Goal: Task Accomplishment & Management: Complete application form

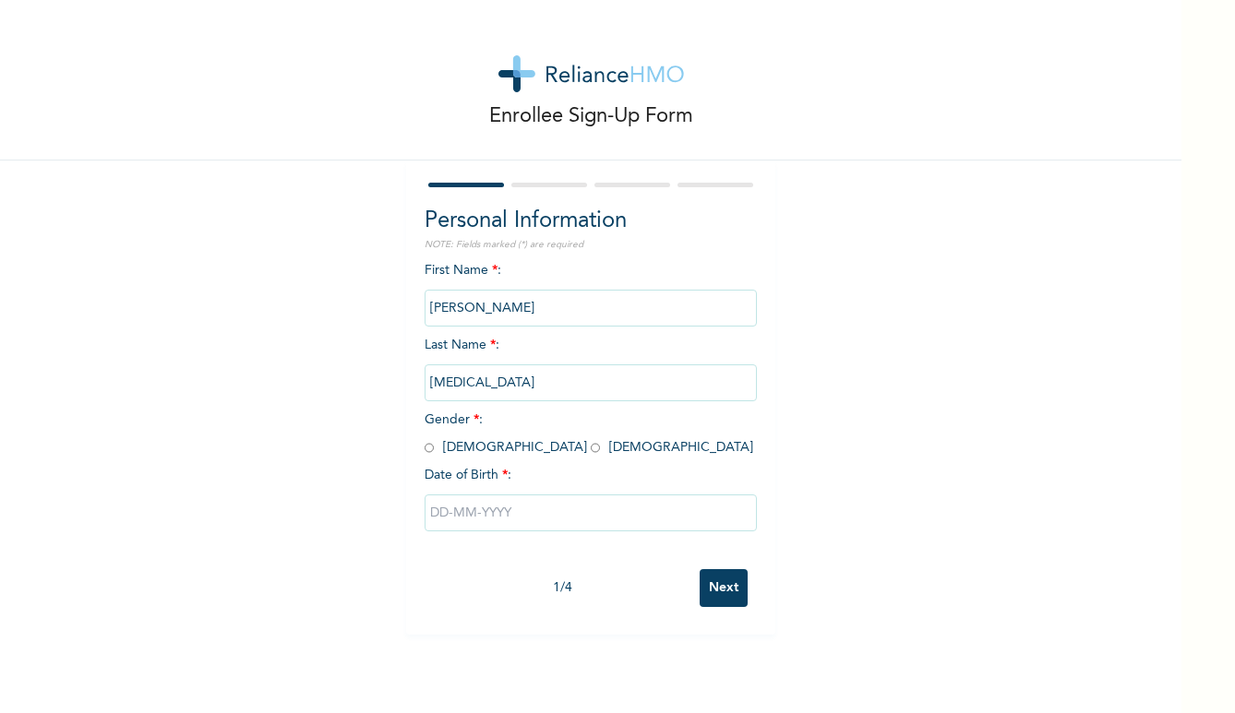
click at [557, 184] on div at bounding box center [549, 185] width 76 height 5
click at [431, 454] on input "radio" at bounding box center [429, 448] width 9 height 18
radio input "true"
click at [636, 524] on input "text" at bounding box center [591, 513] width 332 height 37
select select "8"
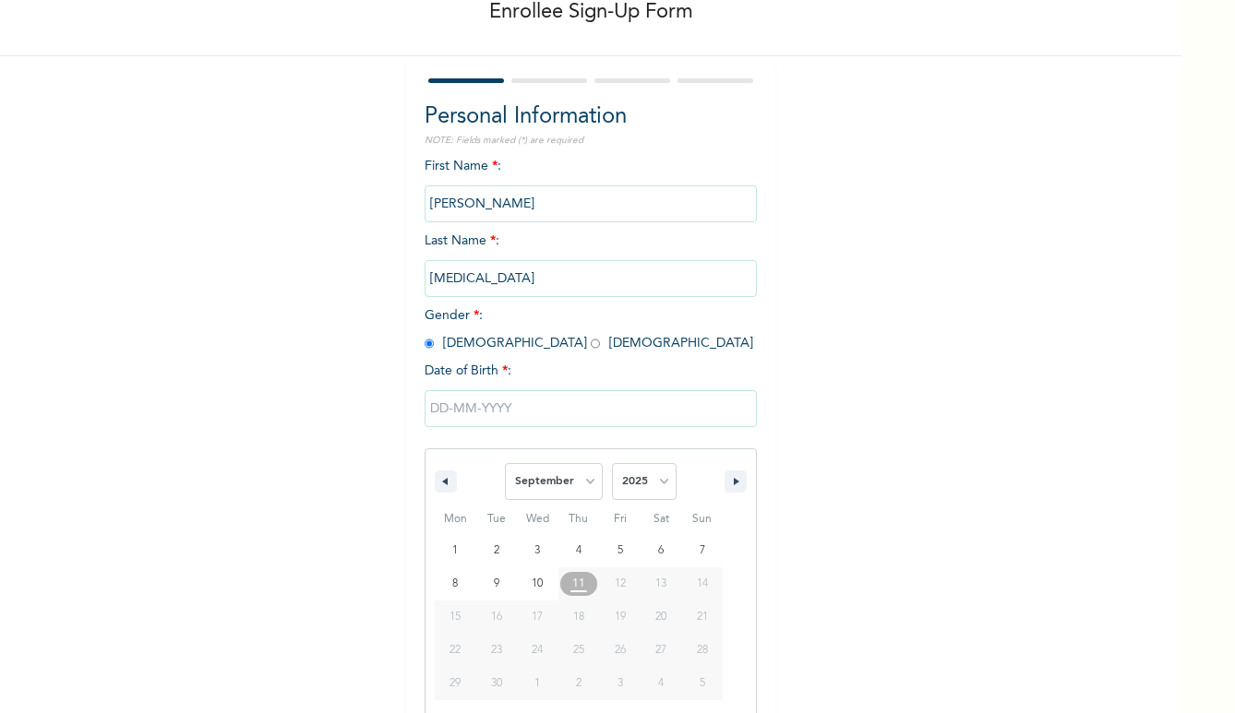
scroll to position [111, 0]
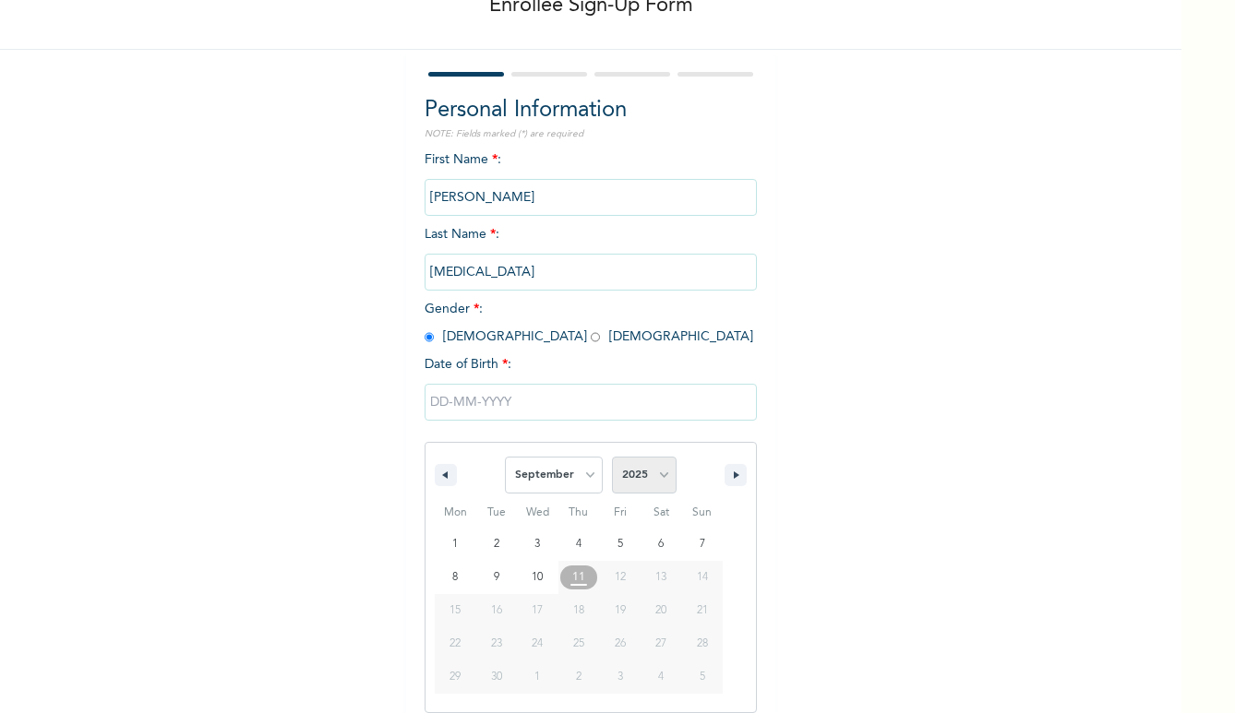
click at [653, 478] on select "2025 2024 2023 2022 2021 2020 2019 2018 2017 2016 2015 2014 2013 2012 2011 2010…" at bounding box center [644, 475] width 65 height 37
select select "1997"
click at [612, 457] on select "2025 2024 2023 2022 2021 2020 2019 2018 2017 2016 2015 2014 2013 2012 2011 2010…" at bounding box center [644, 475] width 65 height 37
click at [589, 479] on select "January February March April May June July August September October November De…" at bounding box center [554, 475] width 98 height 37
select select "5"
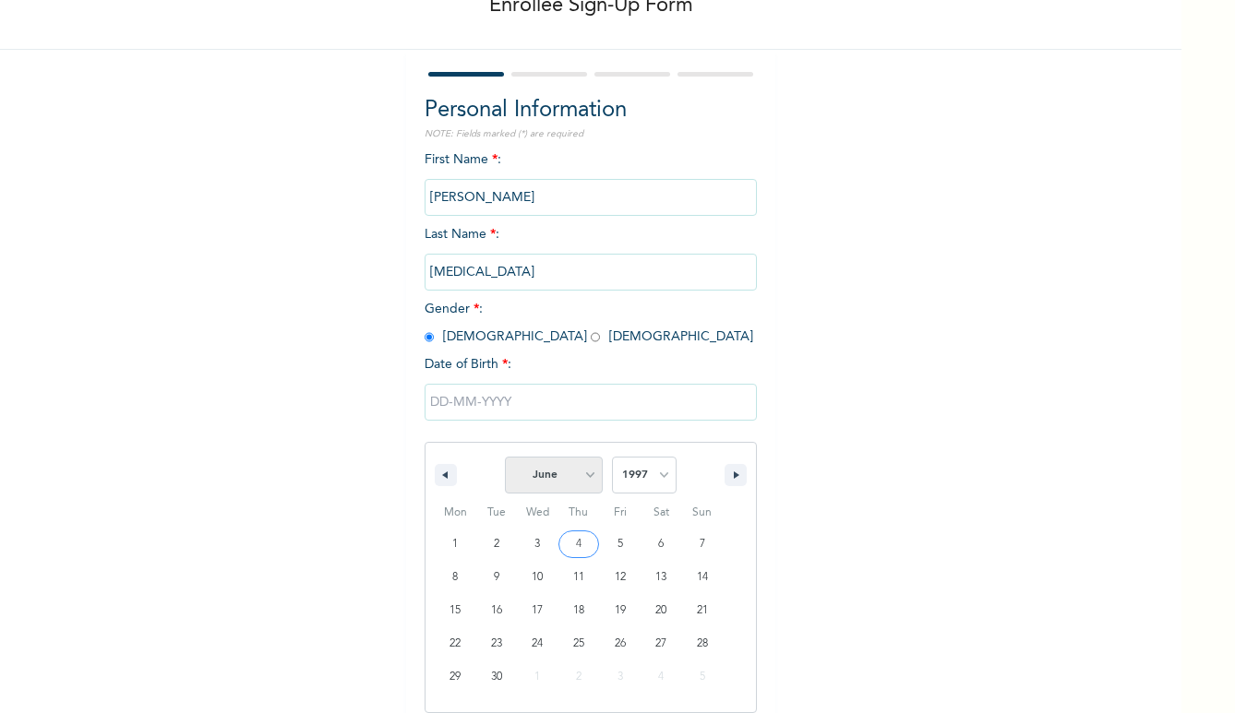
click at [506, 457] on select "January February March April May June July August September October November De…" at bounding box center [554, 475] width 98 height 37
type input "[DATE]"
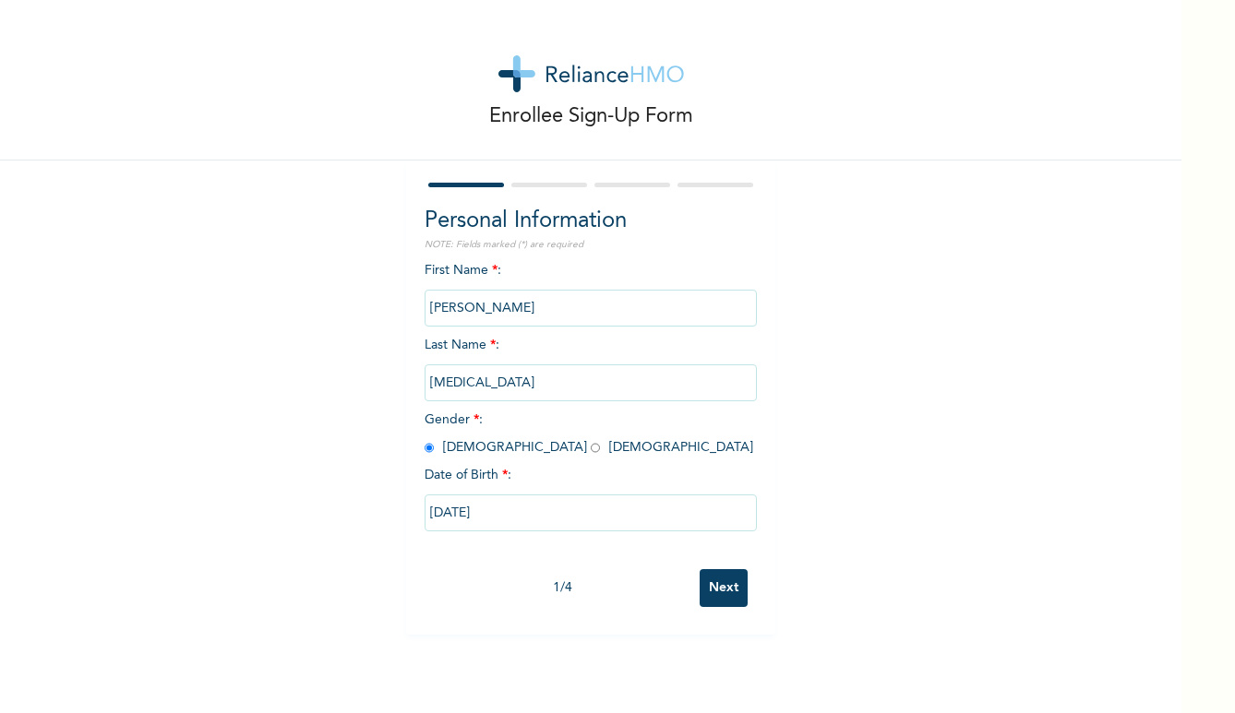
click at [521, 510] on input "[DATE]" at bounding box center [591, 513] width 332 height 37
select select "5"
select select "1997"
click at [715, 590] on input "Next" at bounding box center [724, 588] width 48 height 38
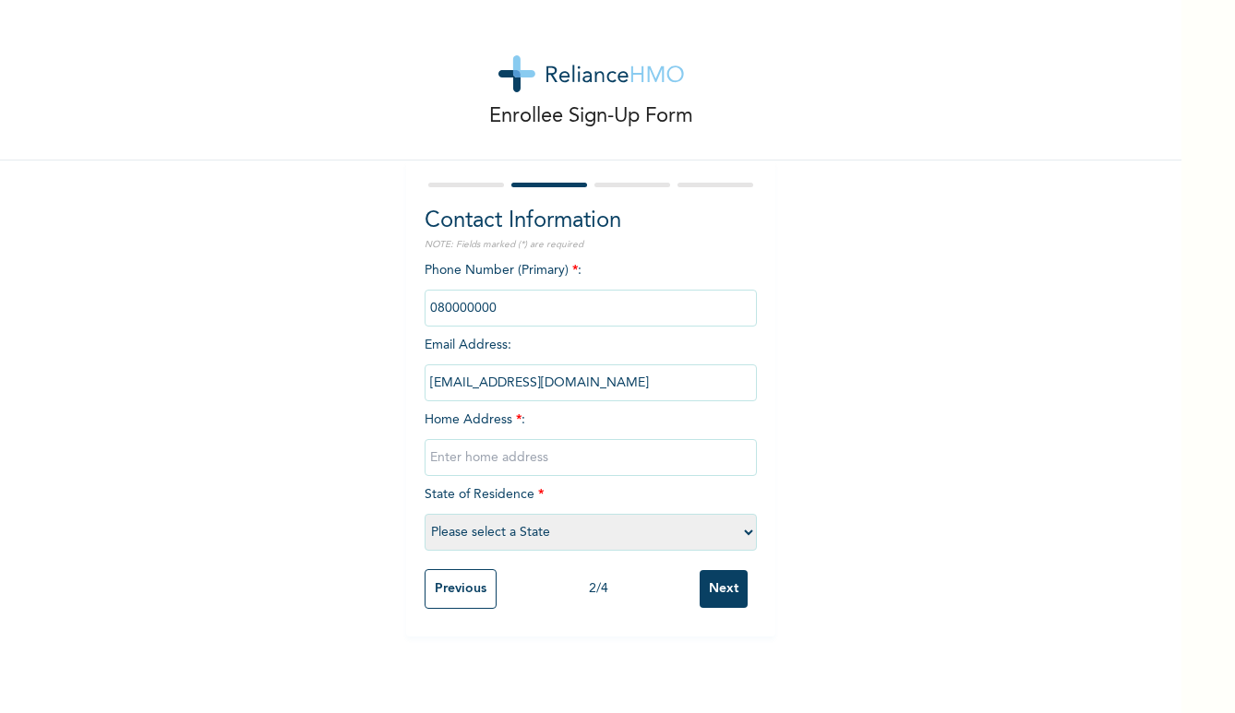
click at [497, 315] on input "phone" at bounding box center [591, 308] width 332 height 37
click at [517, 313] on input "phone" at bounding box center [591, 308] width 332 height 37
click at [498, 306] on input "phone" at bounding box center [591, 308] width 332 height 37
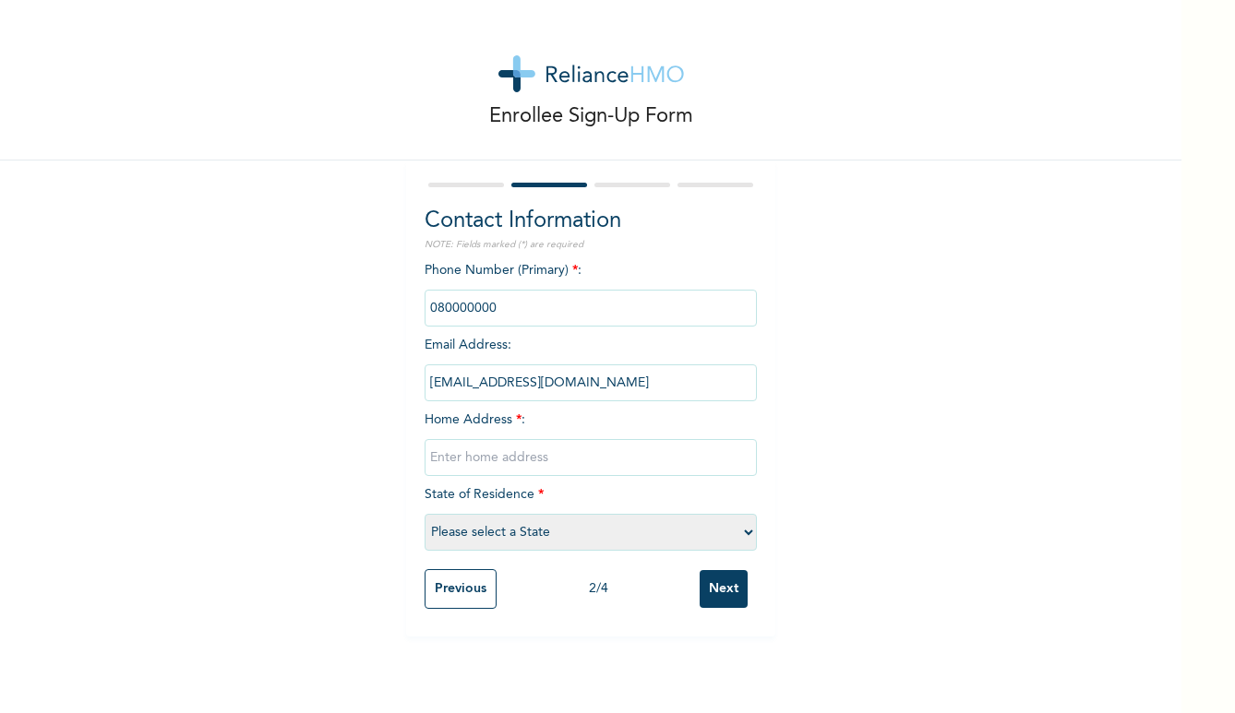
click at [516, 359] on div "Phone Number (Primary) * : Email Address : [EMAIL_ADDRESS][DOMAIN_NAME] Home Ad…" at bounding box center [591, 410] width 332 height 299
click at [509, 381] on input "[EMAIL_ADDRESS][DOMAIN_NAME]" at bounding box center [591, 383] width 332 height 37
click at [509, 303] on input "phone" at bounding box center [591, 308] width 332 height 37
click at [518, 455] on input "text" at bounding box center [591, 457] width 332 height 37
type input "19, [GEOGRAPHIC_DATA] alapere"
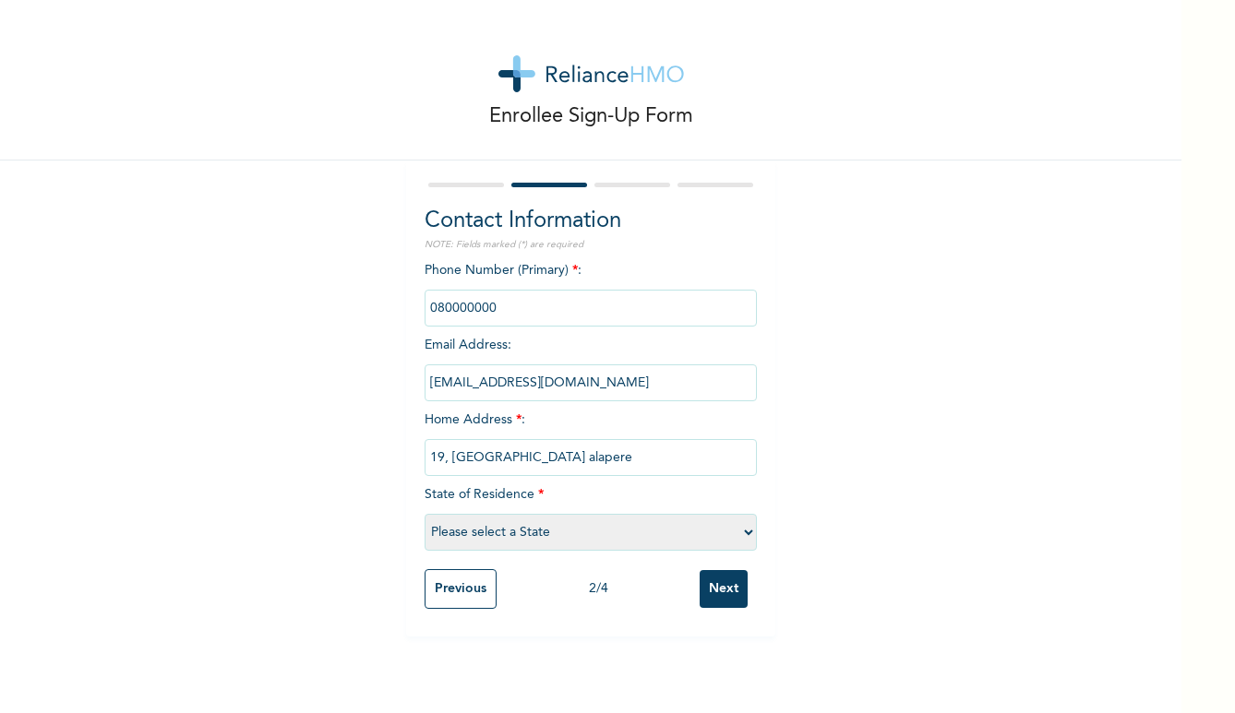
click at [512, 305] on input "phone" at bounding box center [591, 308] width 332 height 37
click at [535, 482] on div "Phone Number (Primary) * : Email Address : [EMAIL_ADDRESS][DOMAIN_NAME] Home Ad…" at bounding box center [591, 410] width 332 height 299
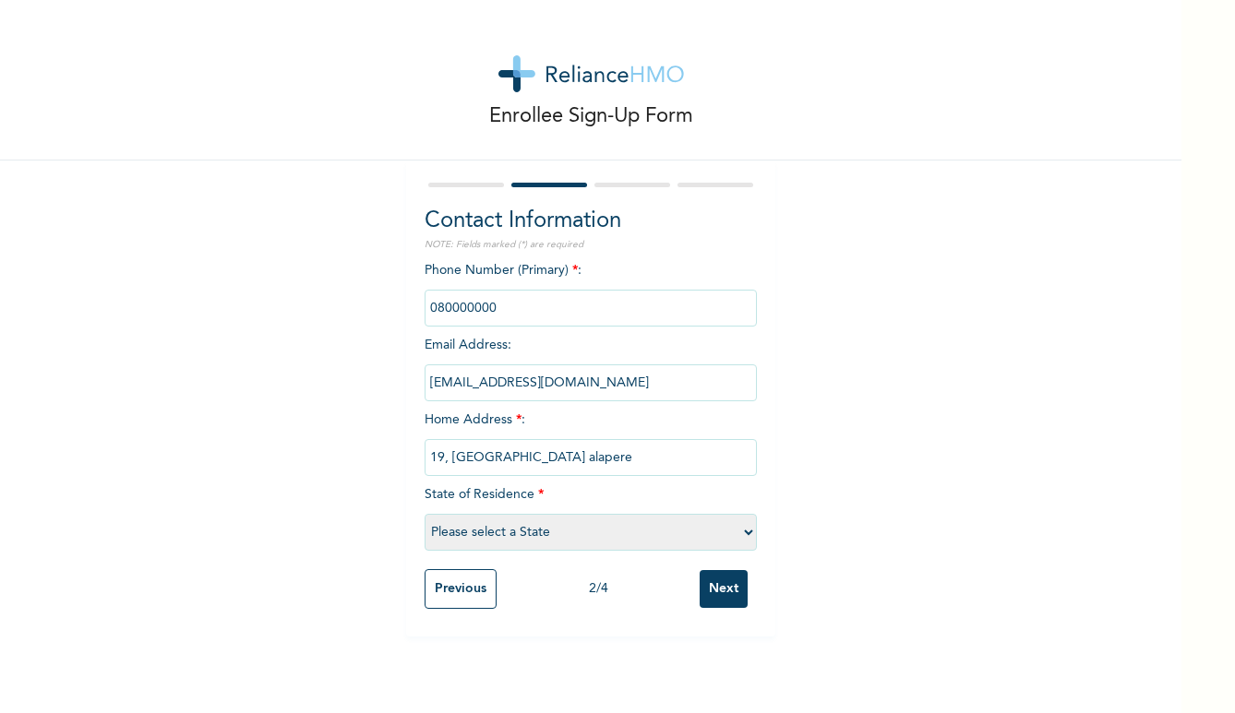
click at [719, 528] on select "Please select a State [PERSON_NAME] (FCT) [PERSON_NAME] Ibom [GEOGRAPHIC_DATA] …" at bounding box center [591, 532] width 332 height 37
select select "25"
click at [425, 514] on select "Please select a State [PERSON_NAME] (FCT) [PERSON_NAME] Ibom [GEOGRAPHIC_DATA] …" at bounding box center [591, 532] width 332 height 37
click at [609, 313] on input "phone" at bounding box center [591, 308] width 332 height 37
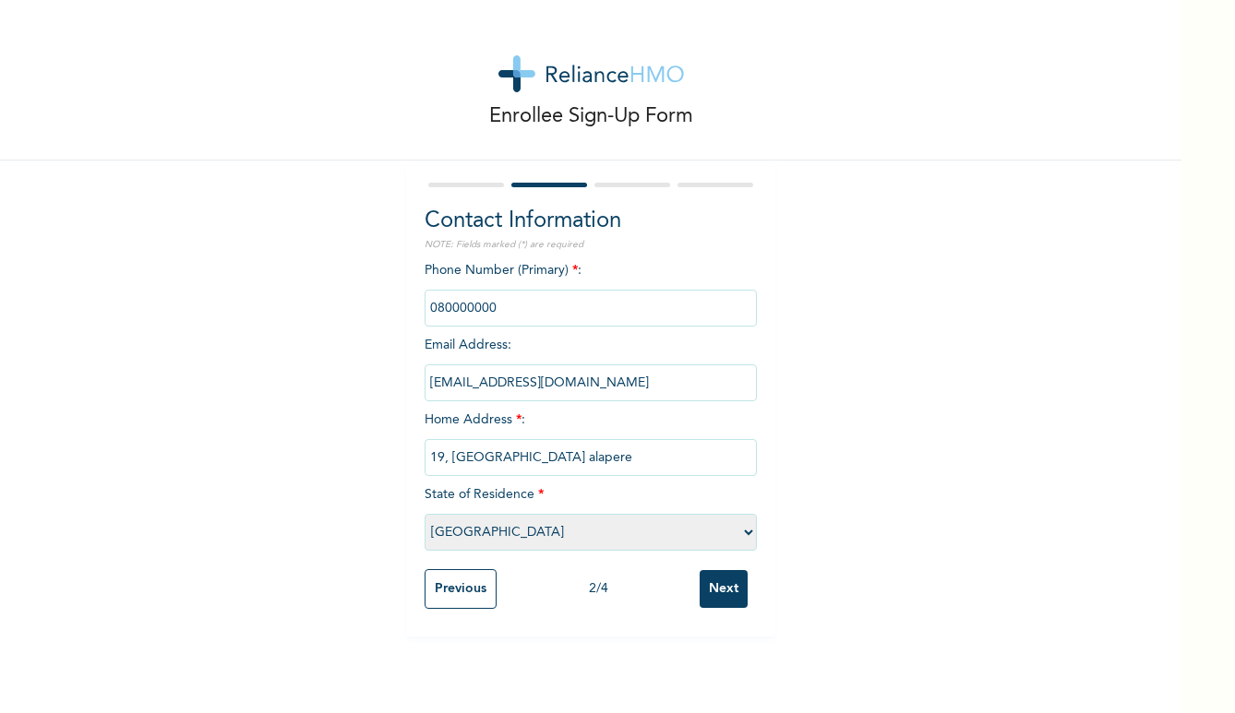
click at [609, 313] on input "phone" at bounding box center [591, 308] width 332 height 37
click at [740, 592] on input "Next" at bounding box center [724, 589] width 48 height 38
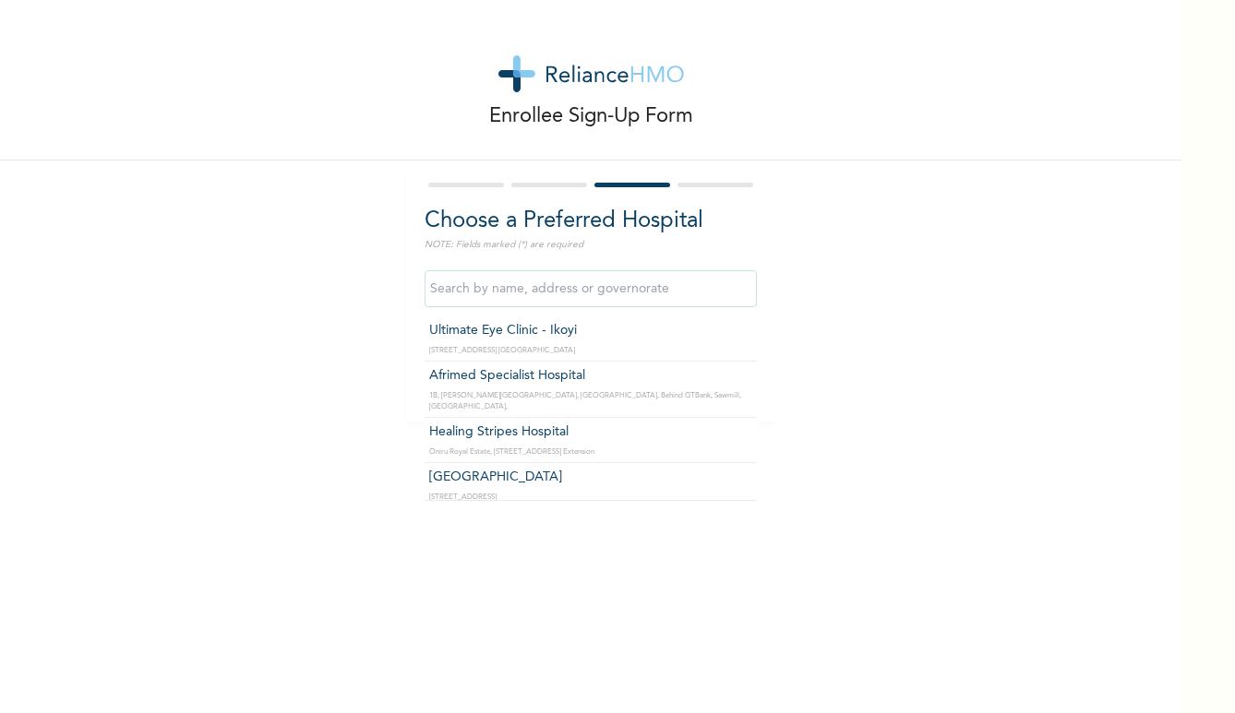
click at [540, 294] on input "text" at bounding box center [591, 288] width 332 height 37
type input "Afrimed Specialist Hospital"
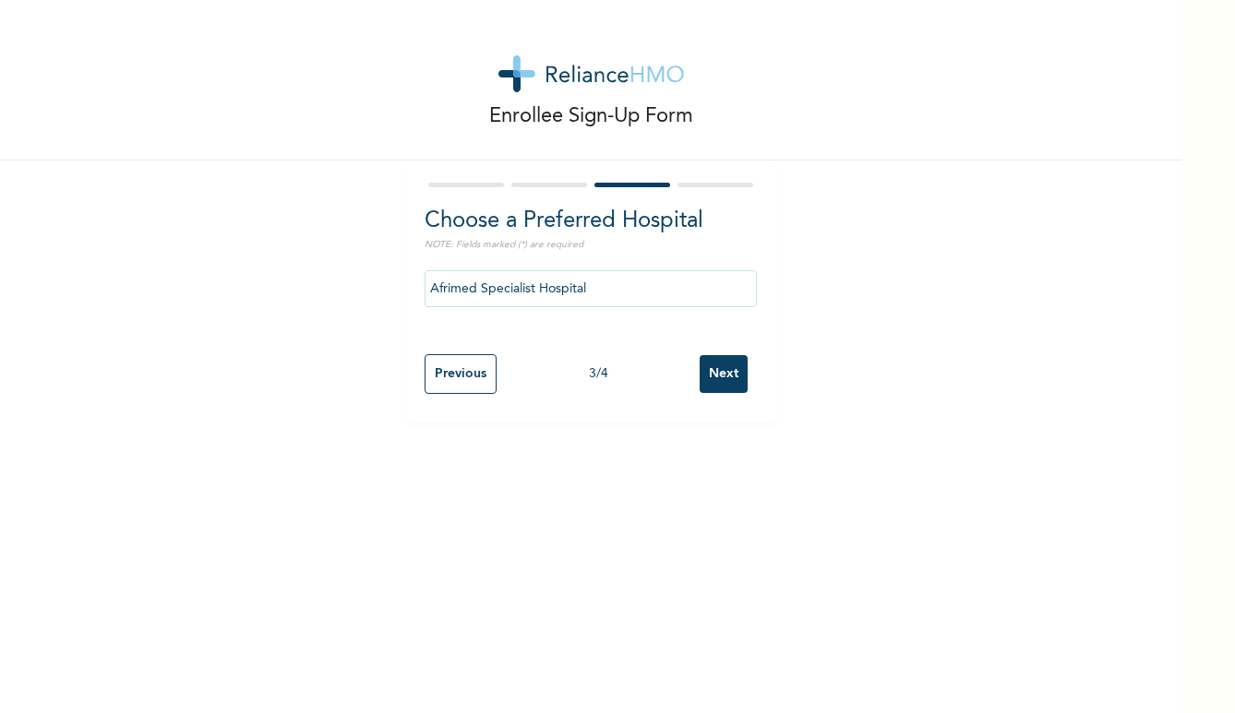
click at [742, 374] on input "Next" at bounding box center [724, 374] width 48 height 38
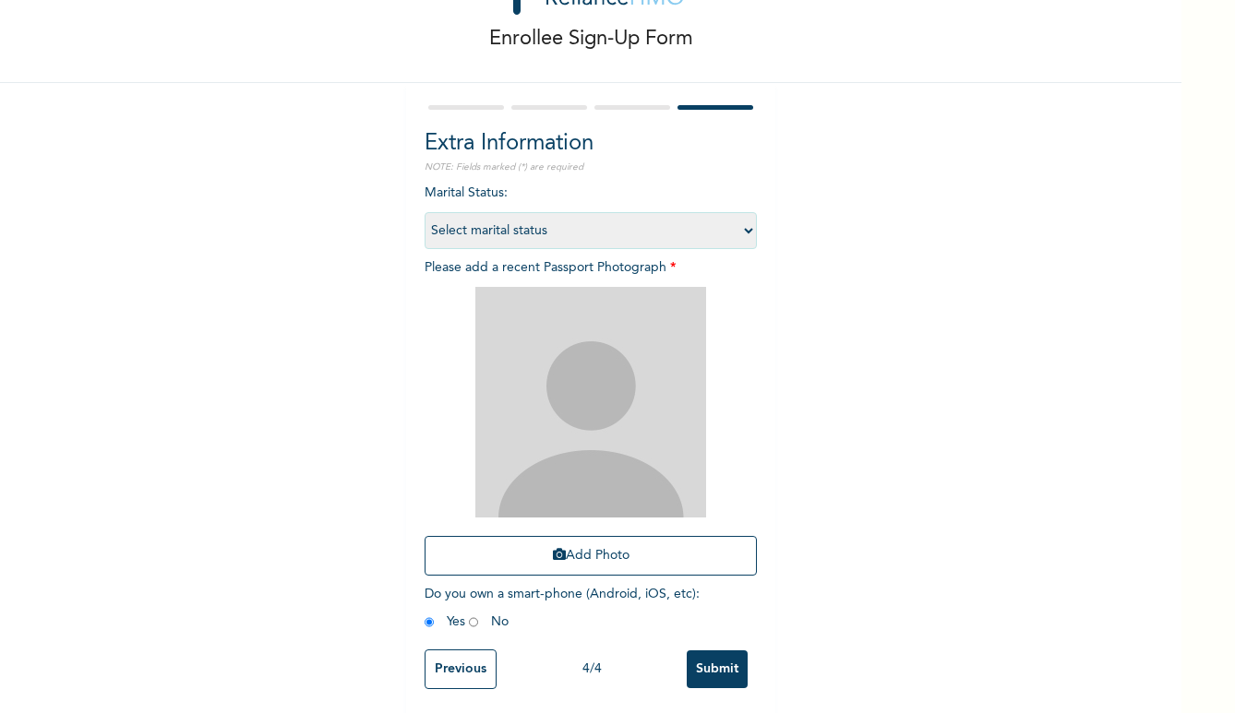
scroll to position [83, 0]
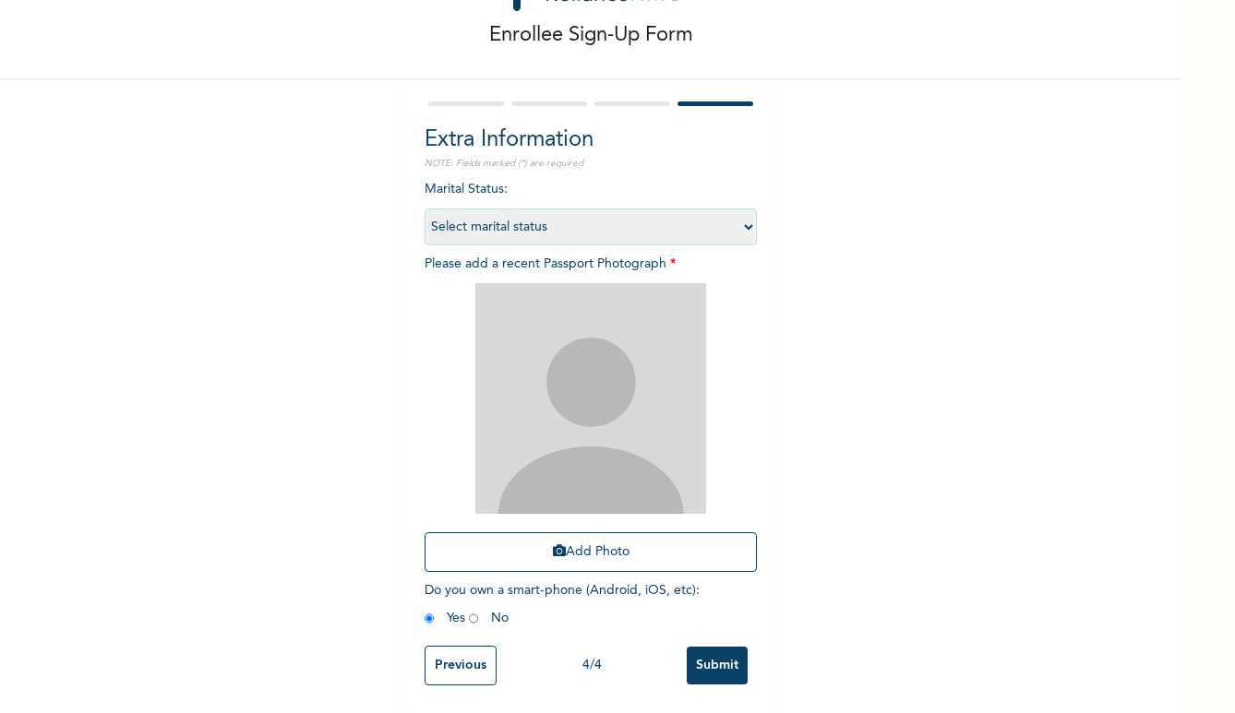
click at [732, 220] on select "Select marital status [DEMOGRAPHIC_DATA] Married [DEMOGRAPHIC_DATA] Widow/[DEMO…" at bounding box center [591, 227] width 332 height 37
select select "1"
click at [425, 209] on select "Select marital status [DEMOGRAPHIC_DATA] Married [DEMOGRAPHIC_DATA] Widow/[DEMO…" at bounding box center [591, 227] width 332 height 37
click at [579, 555] on button "Add Photo" at bounding box center [591, 553] width 332 height 40
click at [615, 422] on img at bounding box center [590, 398] width 231 height 231
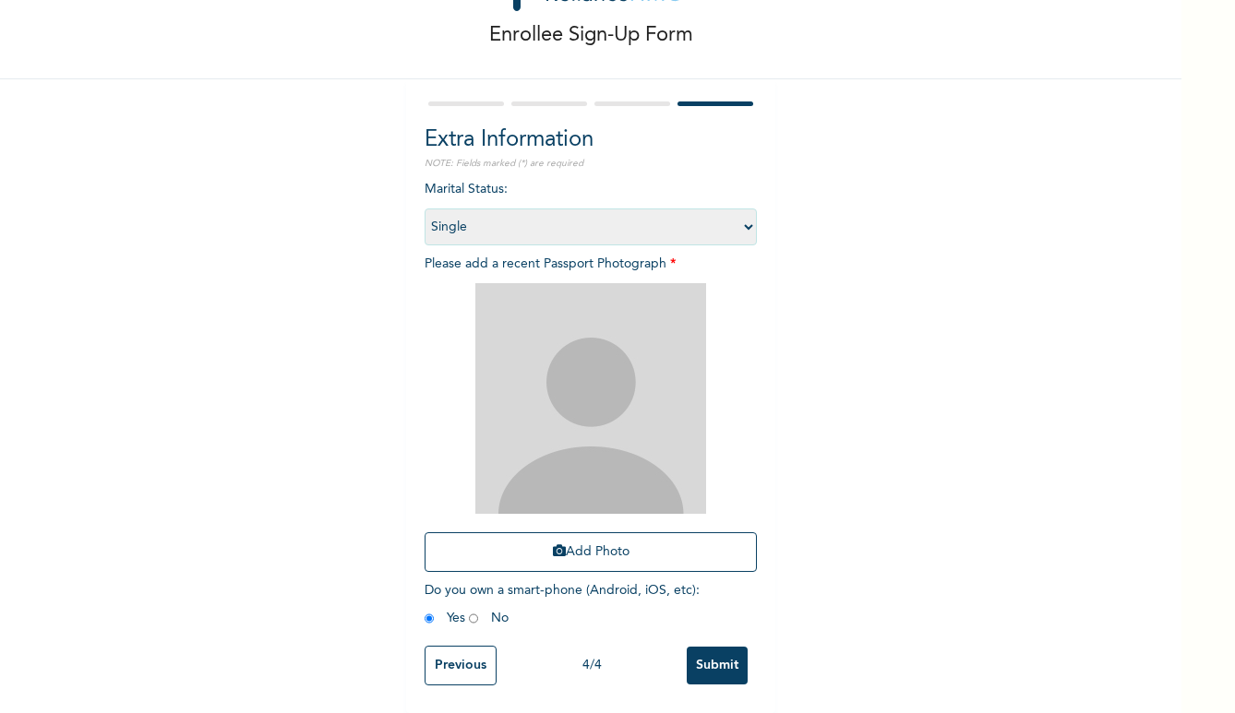
click at [711, 653] on input "Submit" at bounding box center [717, 666] width 61 height 38
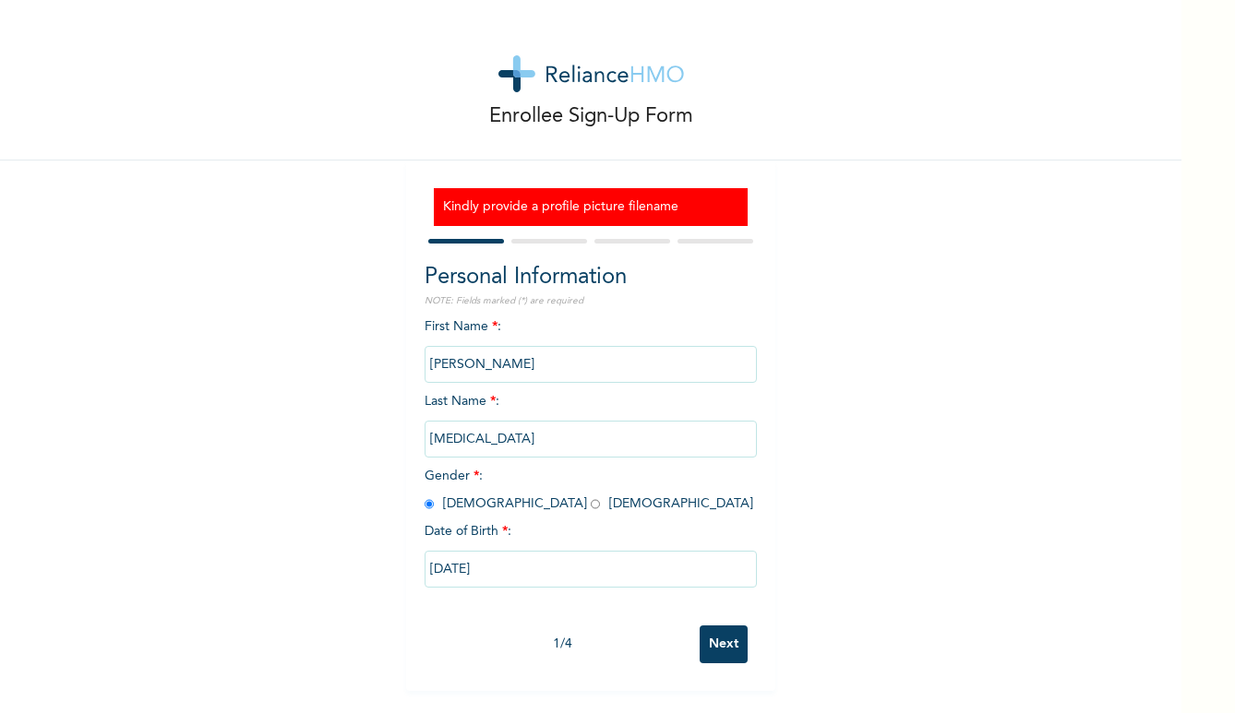
click at [711, 648] on input "Next" at bounding box center [724, 645] width 48 height 38
select select "25"
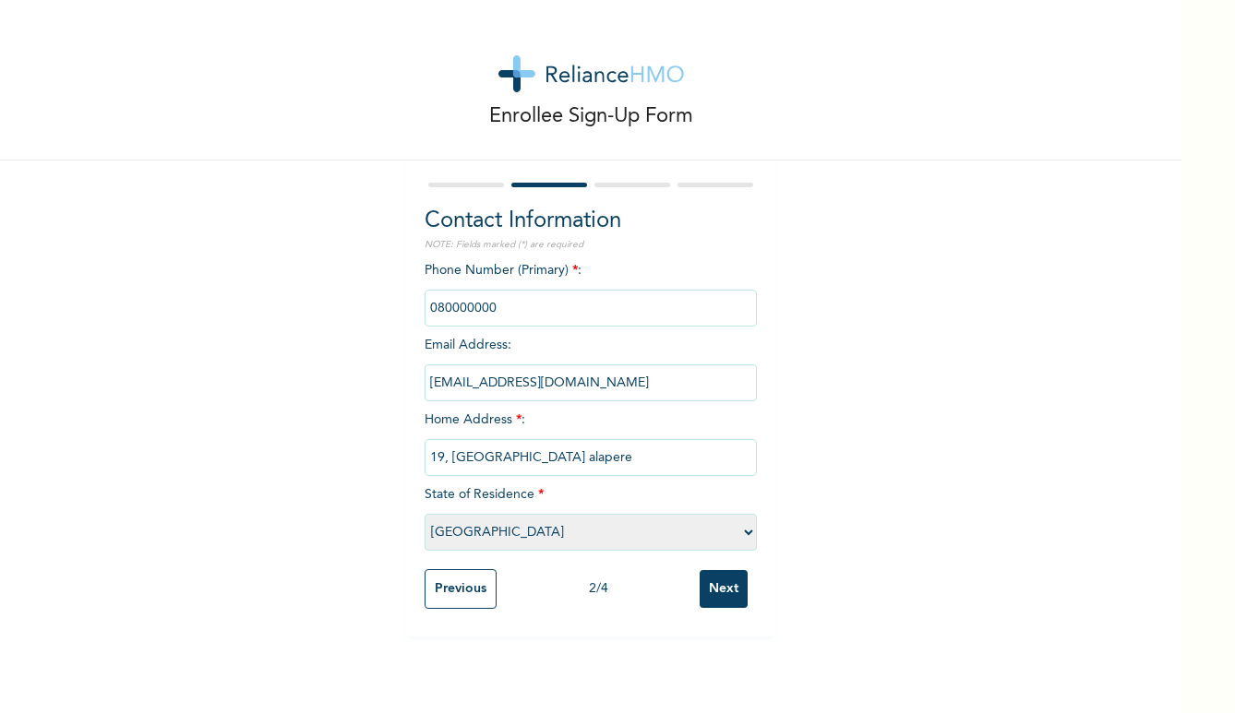
click at [730, 590] on input "Next" at bounding box center [724, 589] width 48 height 38
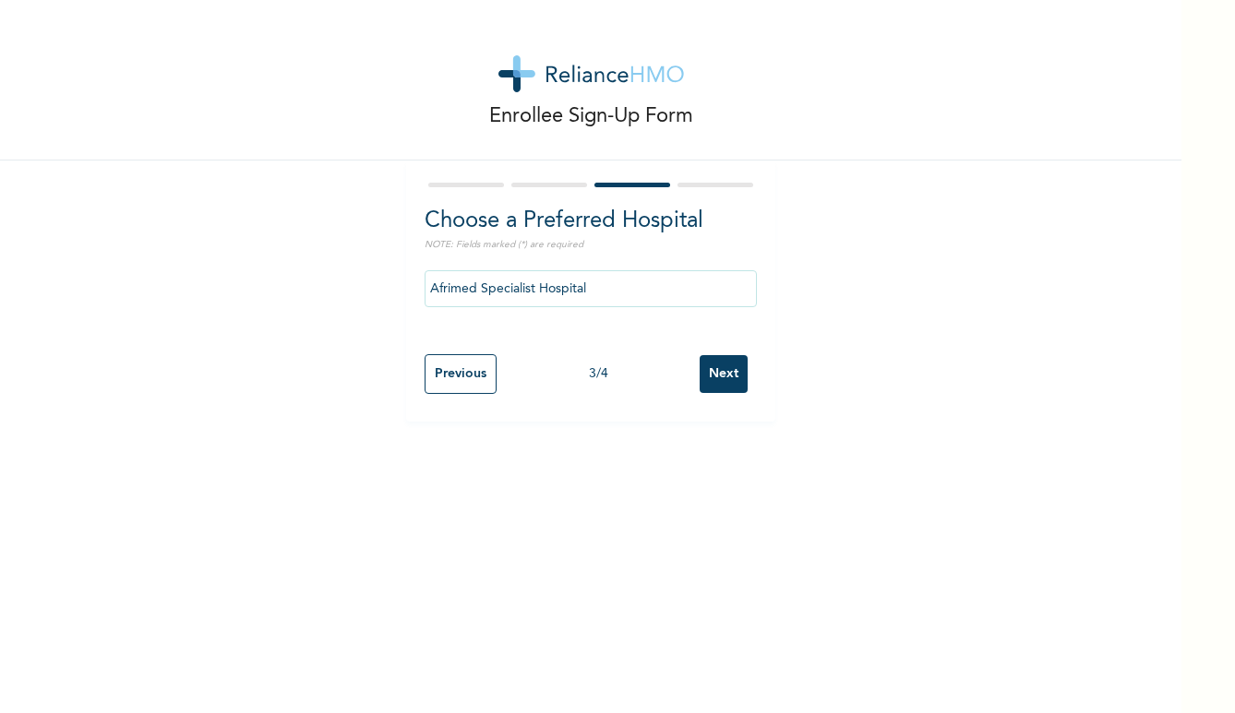
click at [720, 370] on input "Next" at bounding box center [724, 374] width 48 height 38
select select "1"
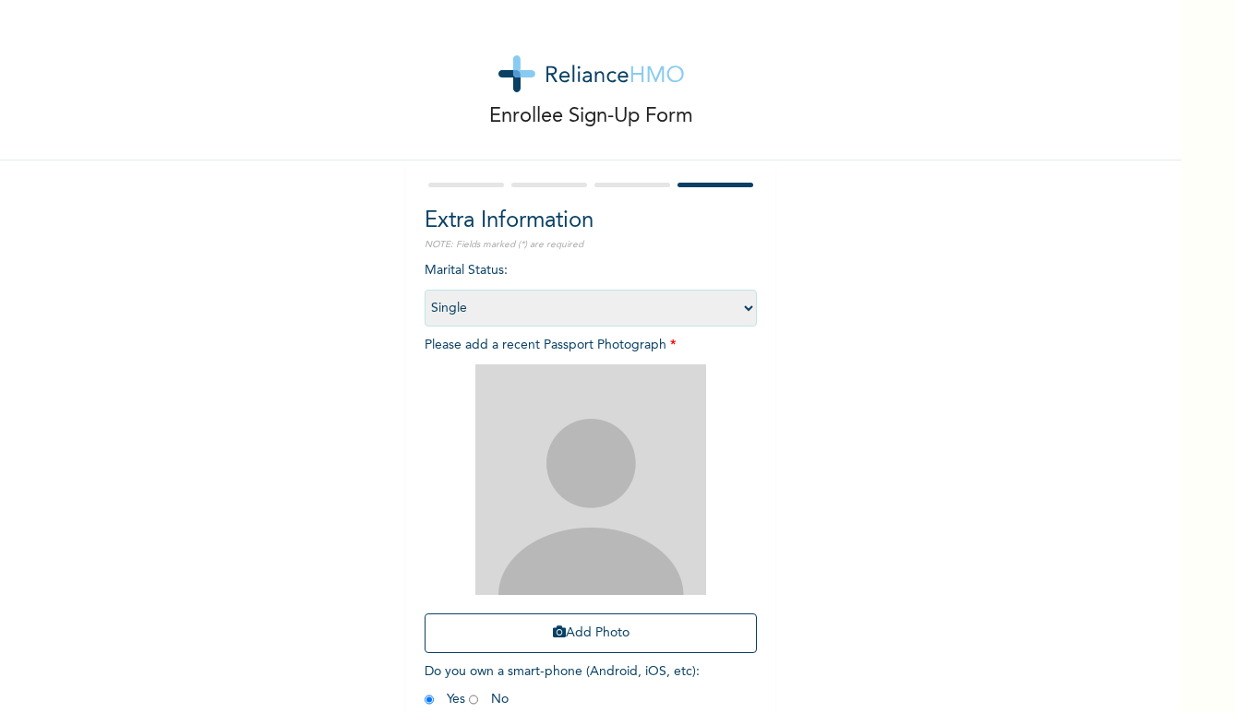
click at [586, 481] on img at bounding box center [590, 480] width 231 height 231
click at [572, 630] on button "Add Photo" at bounding box center [591, 634] width 332 height 40
